Goal: Task Accomplishment & Management: Manage account settings

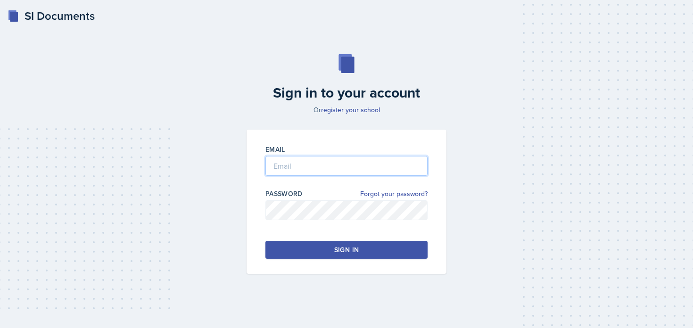
click at [280, 158] on input "email" at bounding box center [346, 166] width 162 height 20
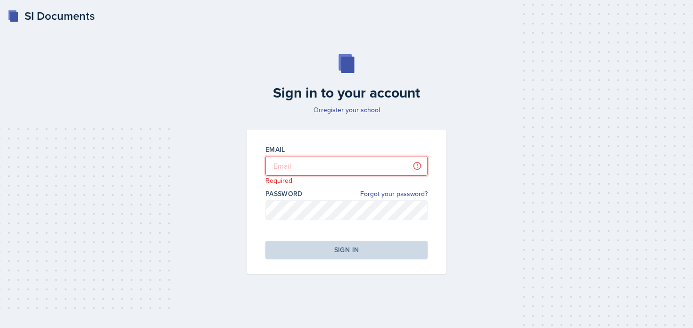
type input "[PERSON_NAME][EMAIL_ADDRESS][PERSON_NAME][DOMAIN_NAME]"
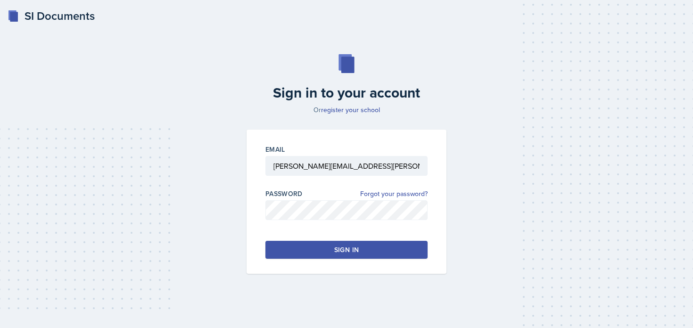
click at [302, 242] on button "Sign in" at bounding box center [346, 250] width 162 height 18
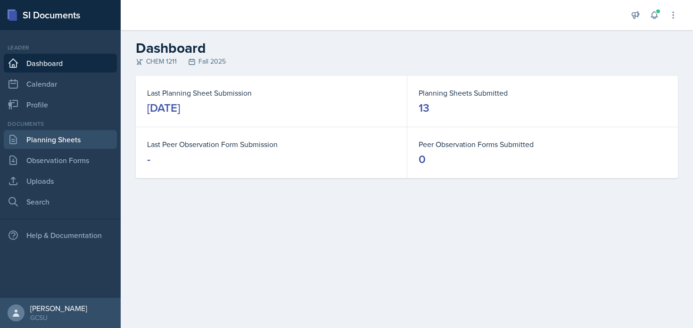
click at [71, 142] on link "Planning Sheets" at bounding box center [60, 139] width 113 height 19
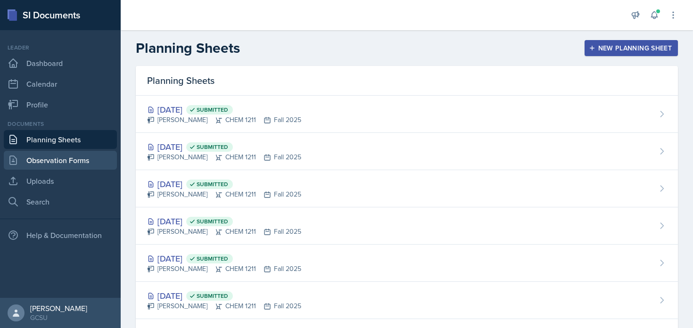
click at [73, 162] on link "Observation Forms" at bounding box center [60, 160] width 113 height 19
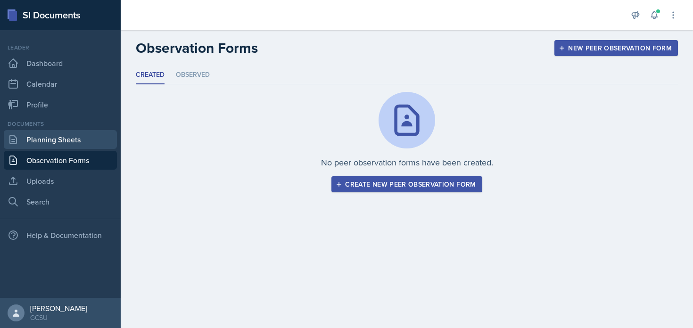
click at [74, 142] on link "Planning Sheets" at bounding box center [60, 139] width 113 height 19
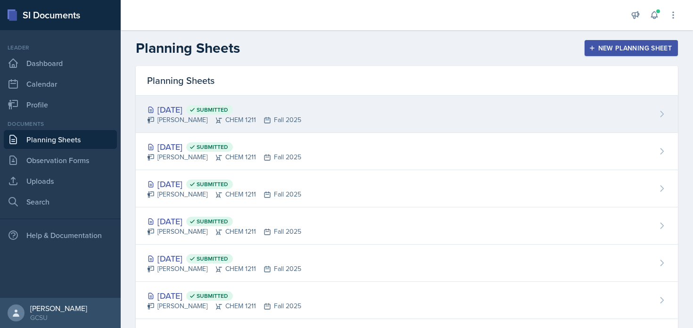
click at [255, 117] on div "[PERSON_NAME] CHEM 1211 Fall 2025" at bounding box center [224, 120] width 154 height 10
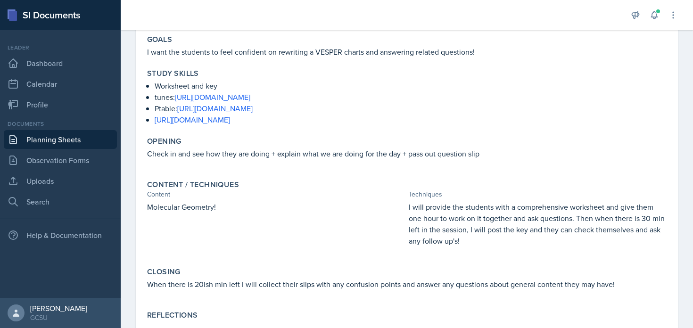
scroll to position [87, 0]
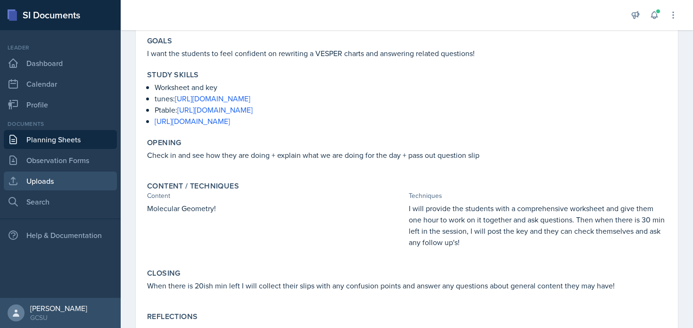
click at [79, 187] on link "Uploads" at bounding box center [60, 181] width 113 height 19
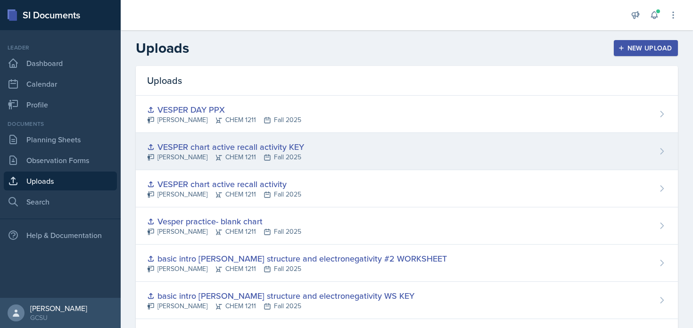
click at [214, 153] on div "[PERSON_NAME] CHEM 1211 Fall 2025" at bounding box center [225, 157] width 157 height 10
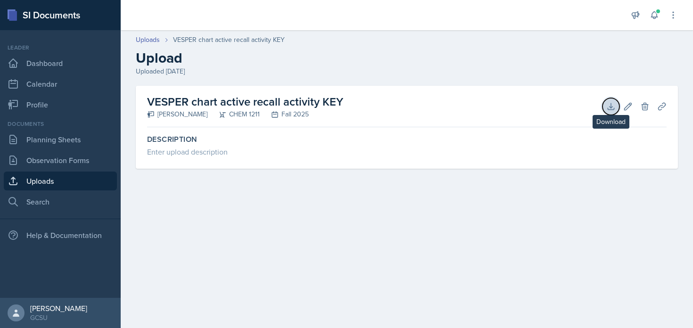
click at [606, 108] on icon at bounding box center [610, 106] width 9 height 9
click at [82, 178] on link "Uploads" at bounding box center [60, 181] width 113 height 19
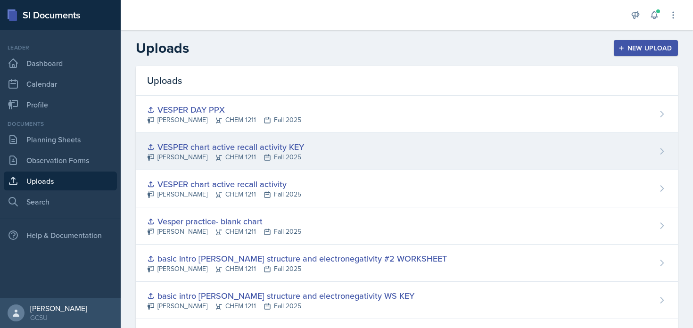
click at [217, 153] on div "[PERSON_NAME] CHEM 1211 Fall 2025" at bounding box center [225, 157] width 157 height 10
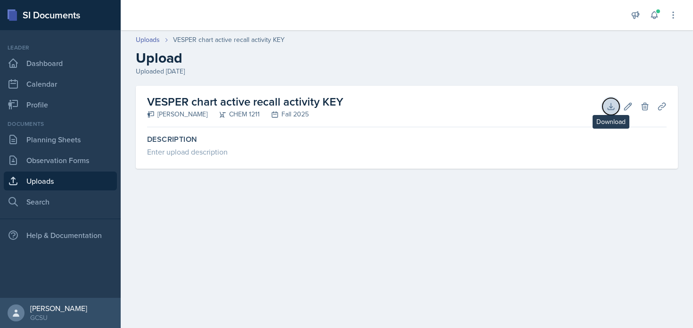
click at [607, 107] on icon at bounding box center [610, 106] width 9 height 9
click at [649, 112] on button "Delete" at bounding box center [644, 106] width 17 height 17
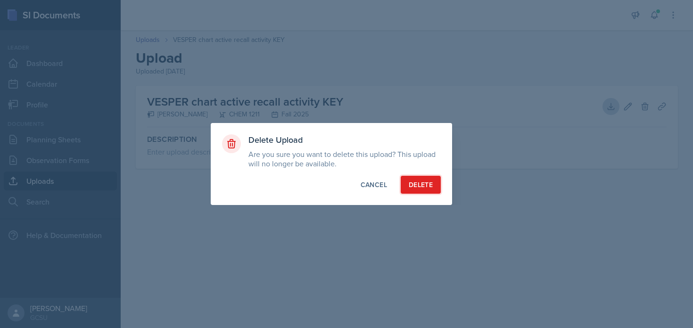
click at [425, 184] on div "Delete" at bounding box center [421, 184] width 24 height 9
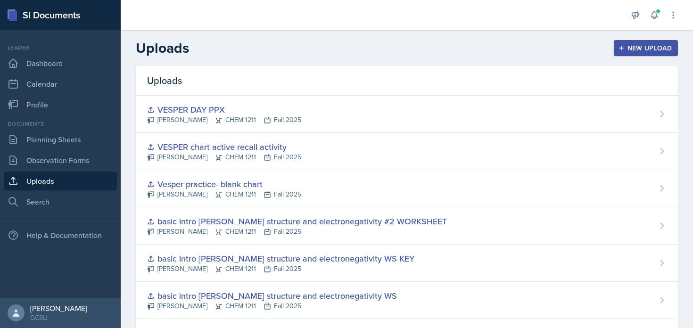
click at [626, 47] on div "New Upload" at bounding box center [646, 48] width 52 height 8
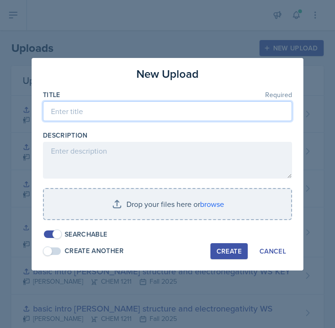
click at [117, 113] on input at bounding box center [167, 111] width 249 height 20
type input "VESPER ACTIVE RECALL KEY"
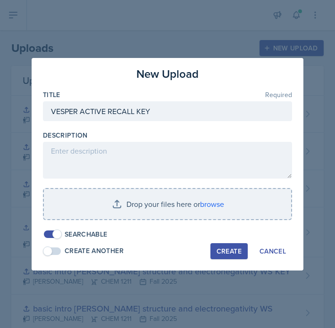
click at [228, 247] on div "Create" at bounding box center [228, 251] width 25 height 8
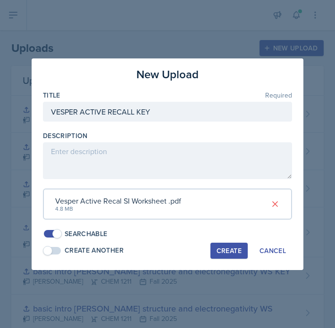
click at [231, 254] on div "Create" at bounding box center [228, 251] width 25 height 8
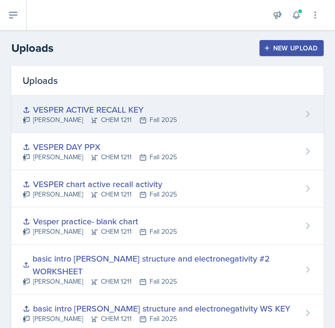
click at [164, 113] on div "VESPER ACTIVE RECALL KEY [PERSON_NAME] CHEM 1211 Fall 2025" at bounding box center [167, 114] width 312 height 37
